Goal: Information Seeking & Learning: Understand process/instructions

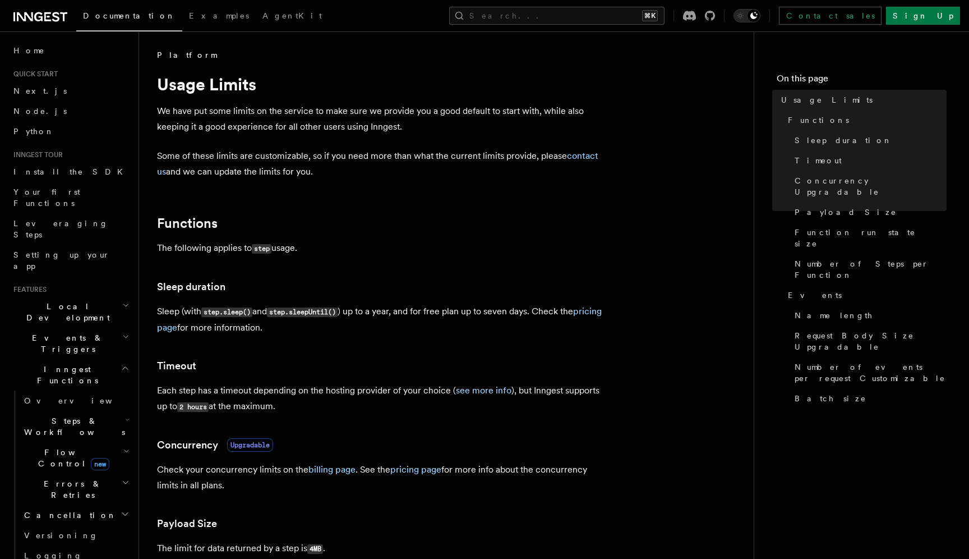
click at [70, 415] on span "Steps & Workflows" at bounding box center [72, 426] width 105 height 22
click at [68, 468] on span "Function steps" at bounding box center [78, 472] width 86 height 9
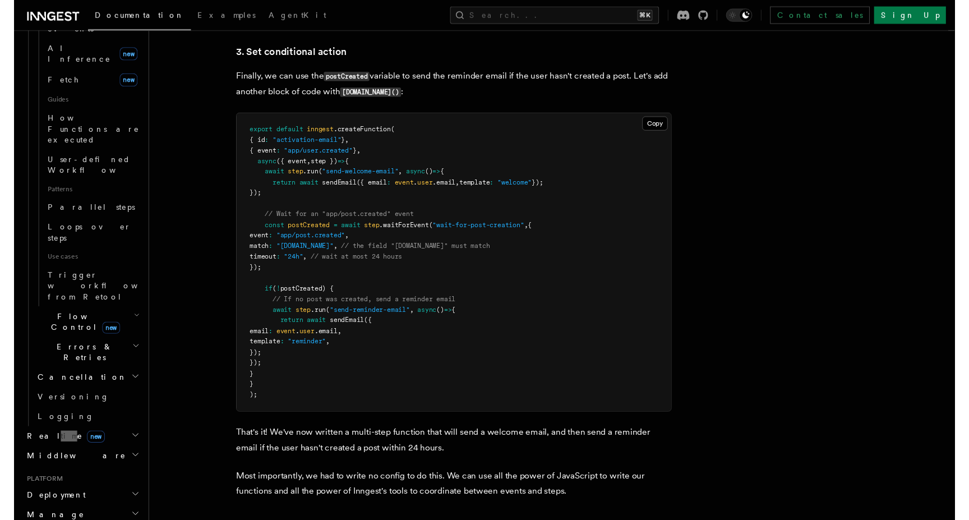
scroll to position [1477, 0]
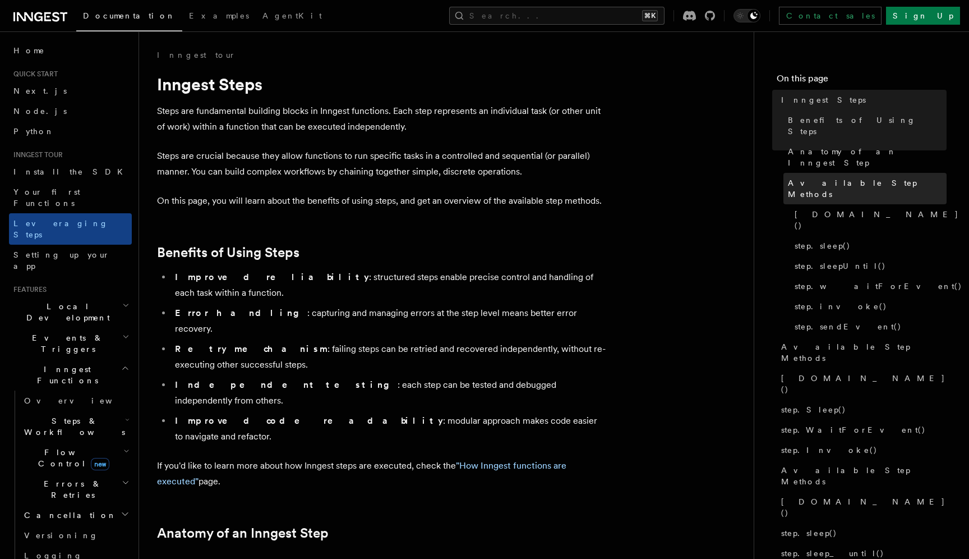
click at [854, 173] on link "Available Step Methods" at bounding box center [864, 188] width 163 height 31
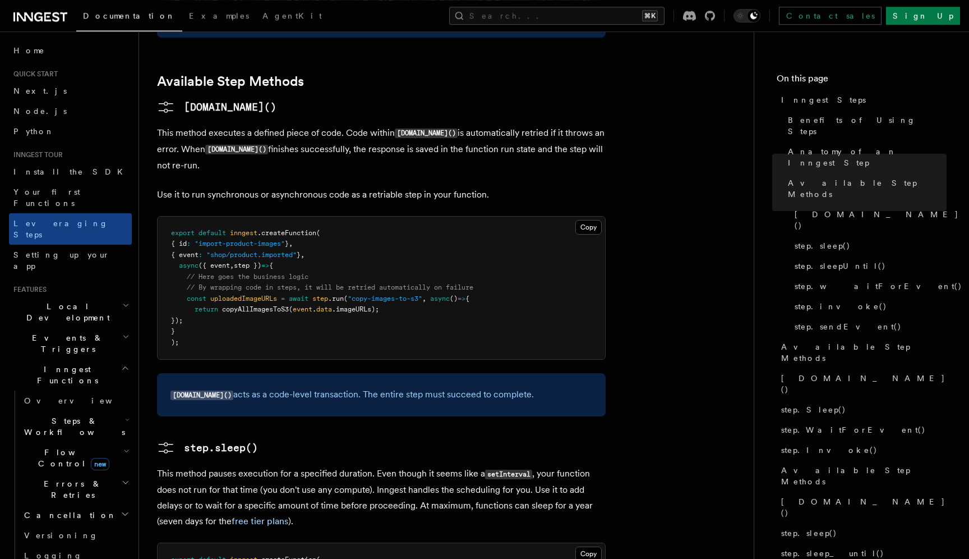
scroll to position [939, 0]
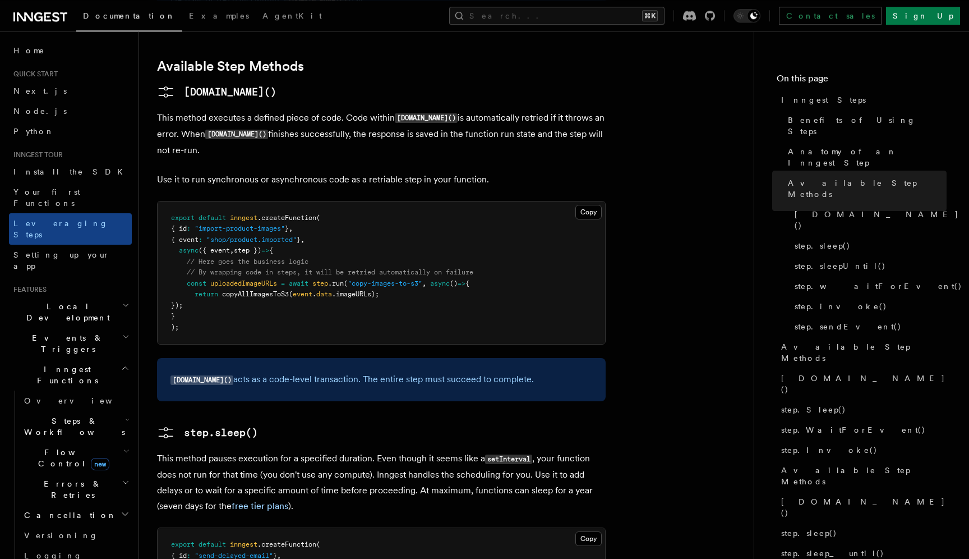
click at [193, 375] on code "[DOMAIN_NAME]()" at bounding box center [201, 380] width 63 height 10
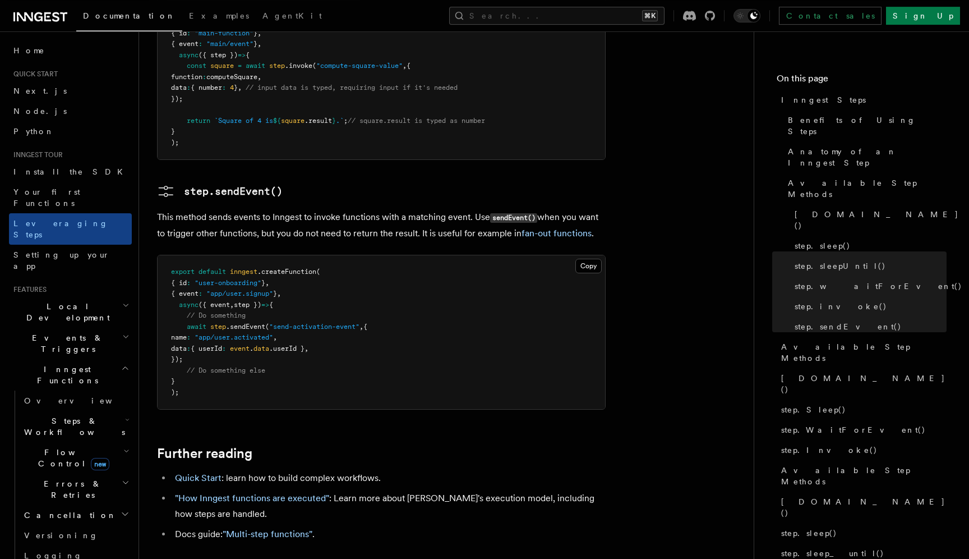
scroll to position [2278, 0]
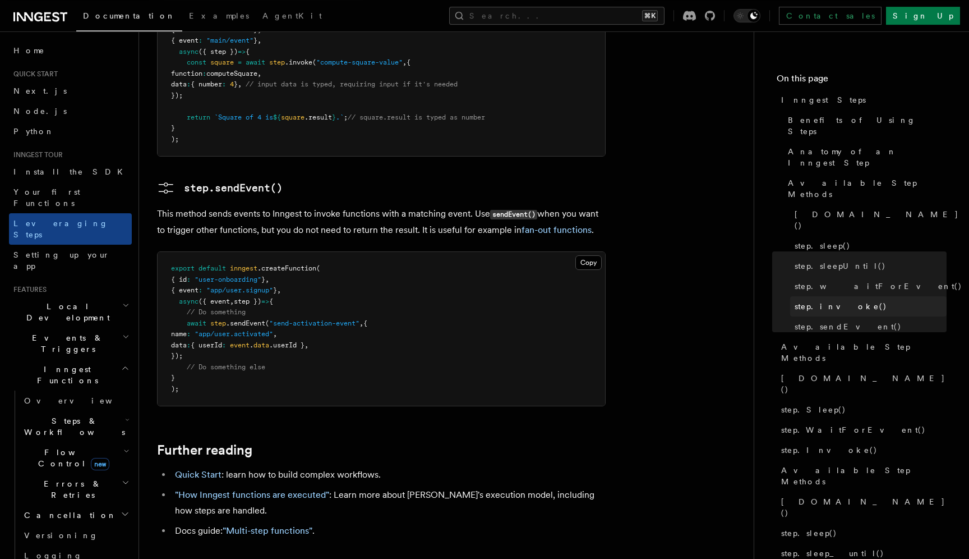
click at [816, 301] on span "step.invoke()" at bounding box center [841, 306] width 93 height 11
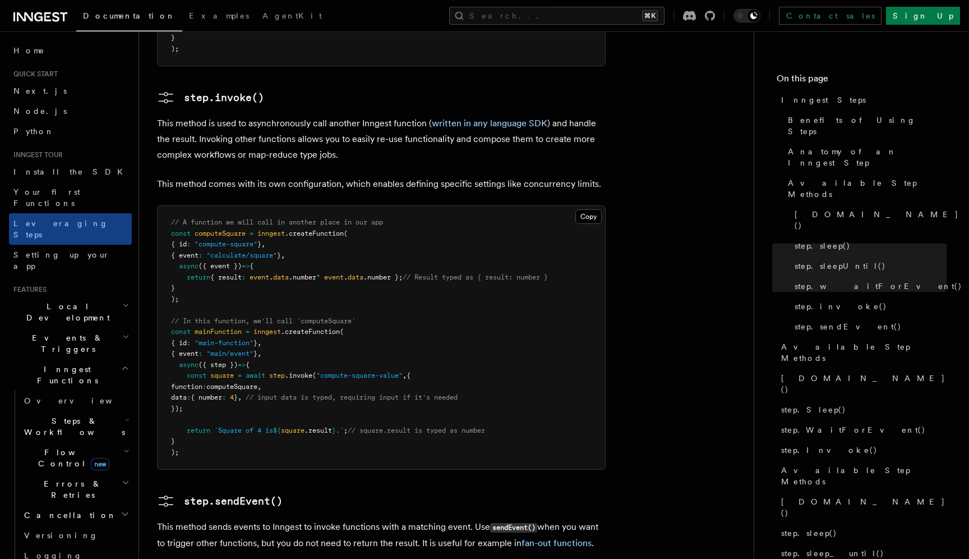
scroll to position [1975, 0]
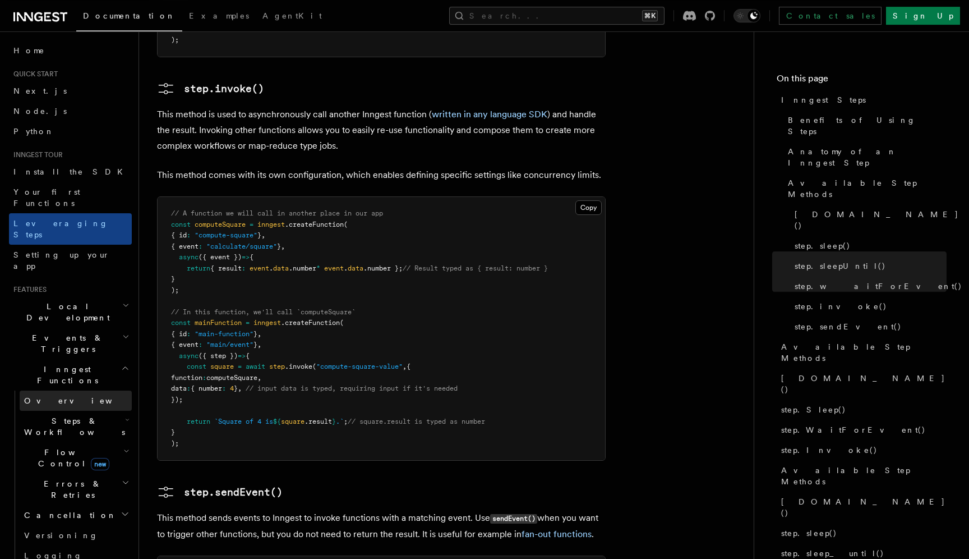
click at [61, 390] on link "Overview" at bounding box center [76, 400] width 112 height 20
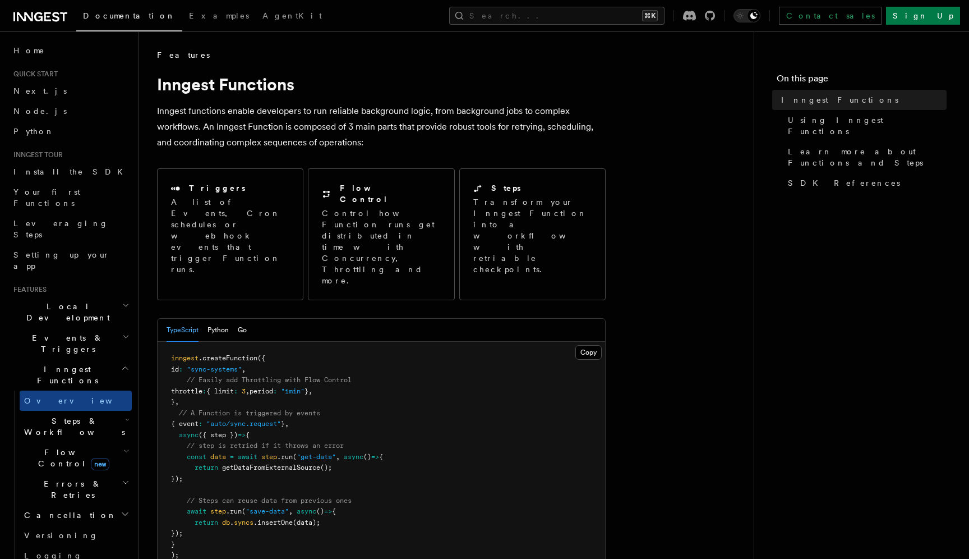
scroll to position [1975, 0]
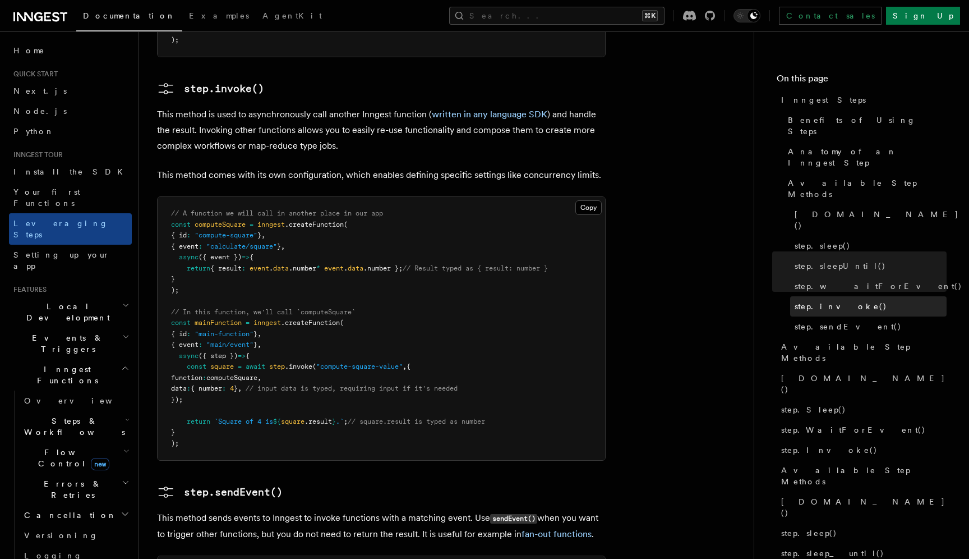
click at [839, 296] on link "step.invoke()" at bounding box center [868, 306] width 156 height 20
click at [839, 321] on span "step.sendEvent()" at bounding box center [848, 326] width 107 height 11
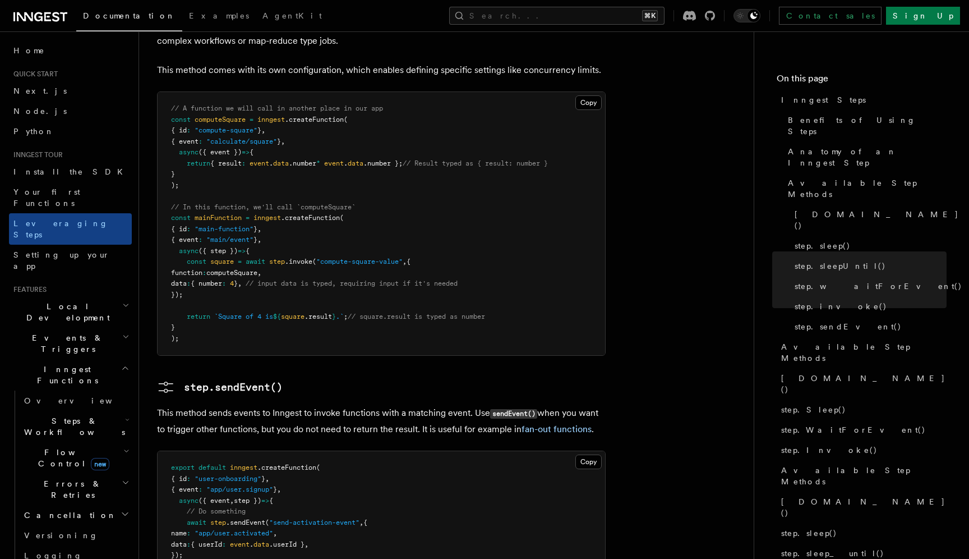
scroll to position [2083, 0]
